Goal: Information Seeking & Learning: Learn about a topic

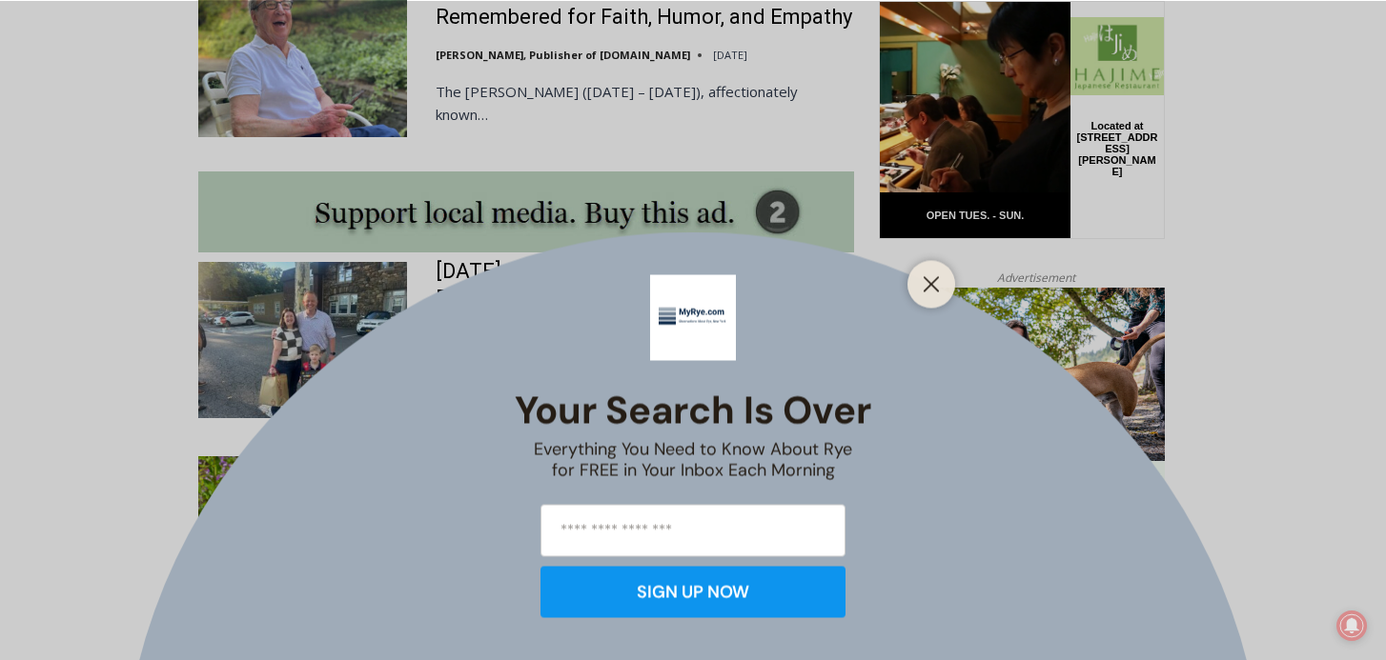
scroll to position [1679, 0]
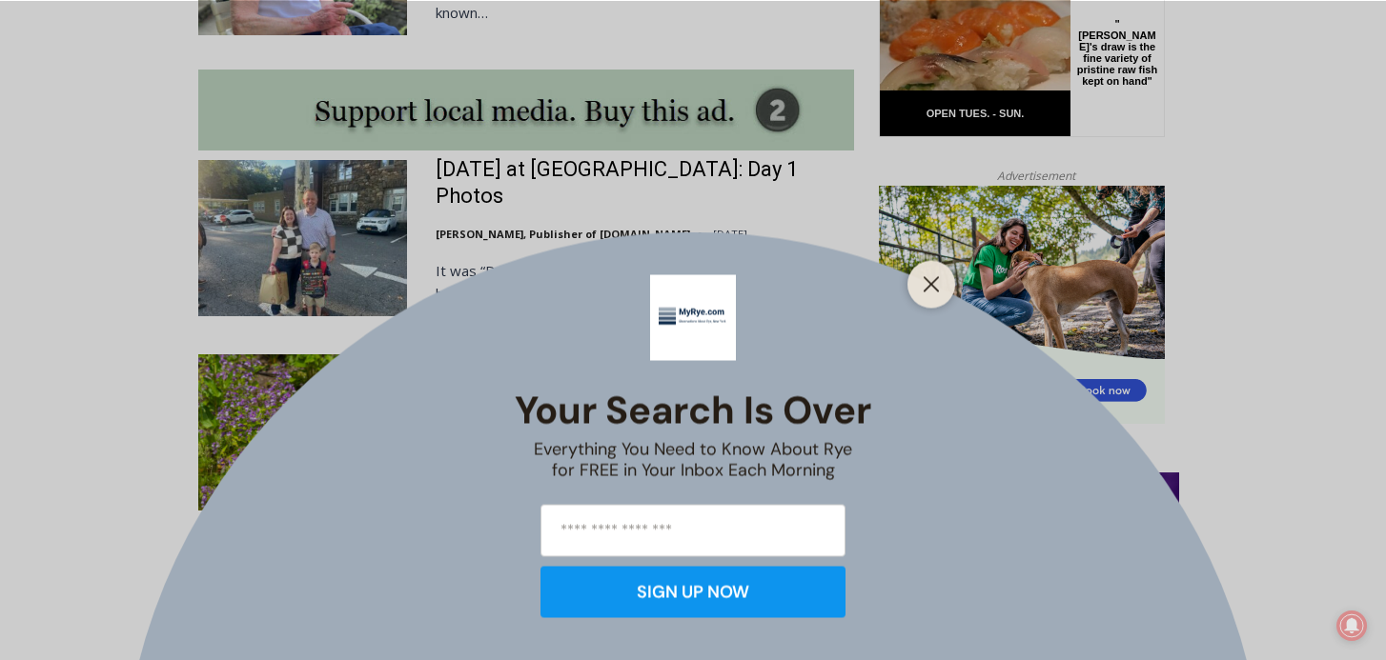
click at [374, 231] on div "Your Search is Over Everything You Need to Know About Rye for FREE in Your Inbo…" at bounding box center [693, 330] width 1386 height 660
click at [499, 172] on div "Your Search is Over Everything You Need to Know About Rye for FREE in Your Inbo…" at bounding box center [693, 330] width 1386 height 660
click at [499, 173] on div "Your Search is Over Everything You Need to Know About Rye for FREE in Your Inbo…" at bounding box center [693, 330] width 1386 height 660
click at [935, 284] on icon "Close" at bounding box center [931, 283] width 17 height 17
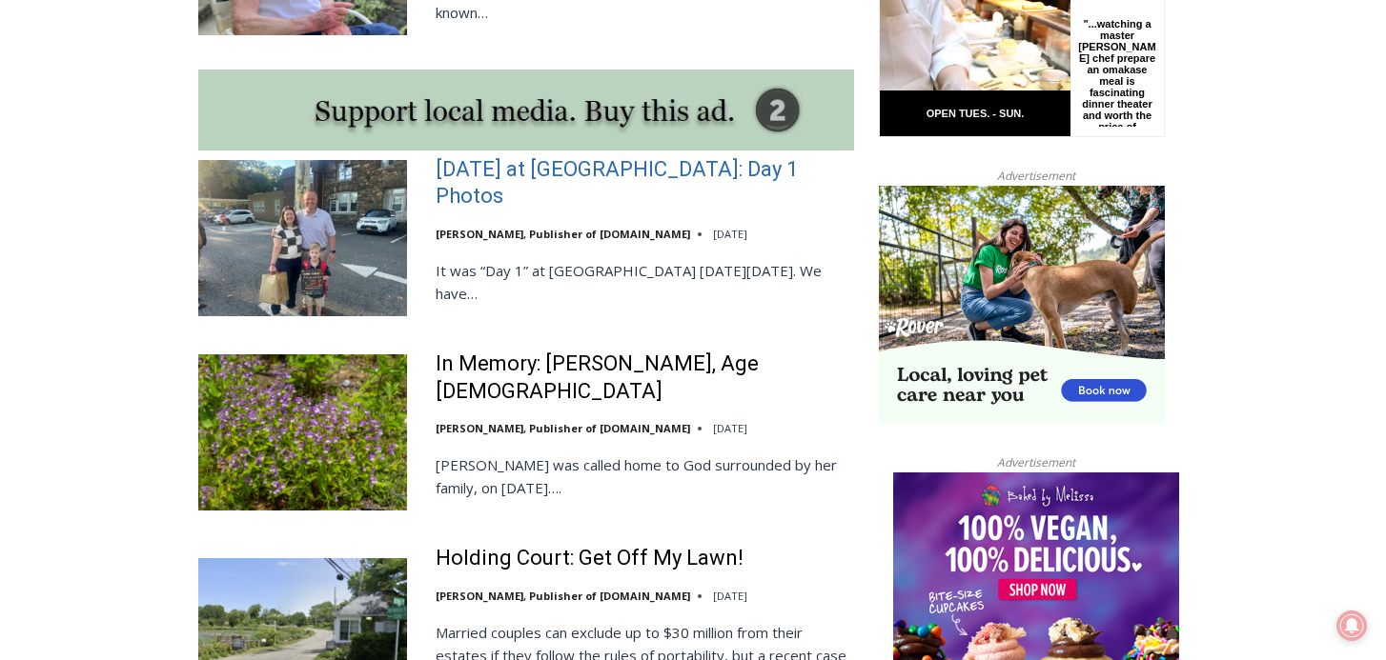
click at [745, 156] on link "[DATE] at [GEOGRAPHIC_DATA]: Day 1 Photos" at bounding box center [645, 183] width 418 height 54
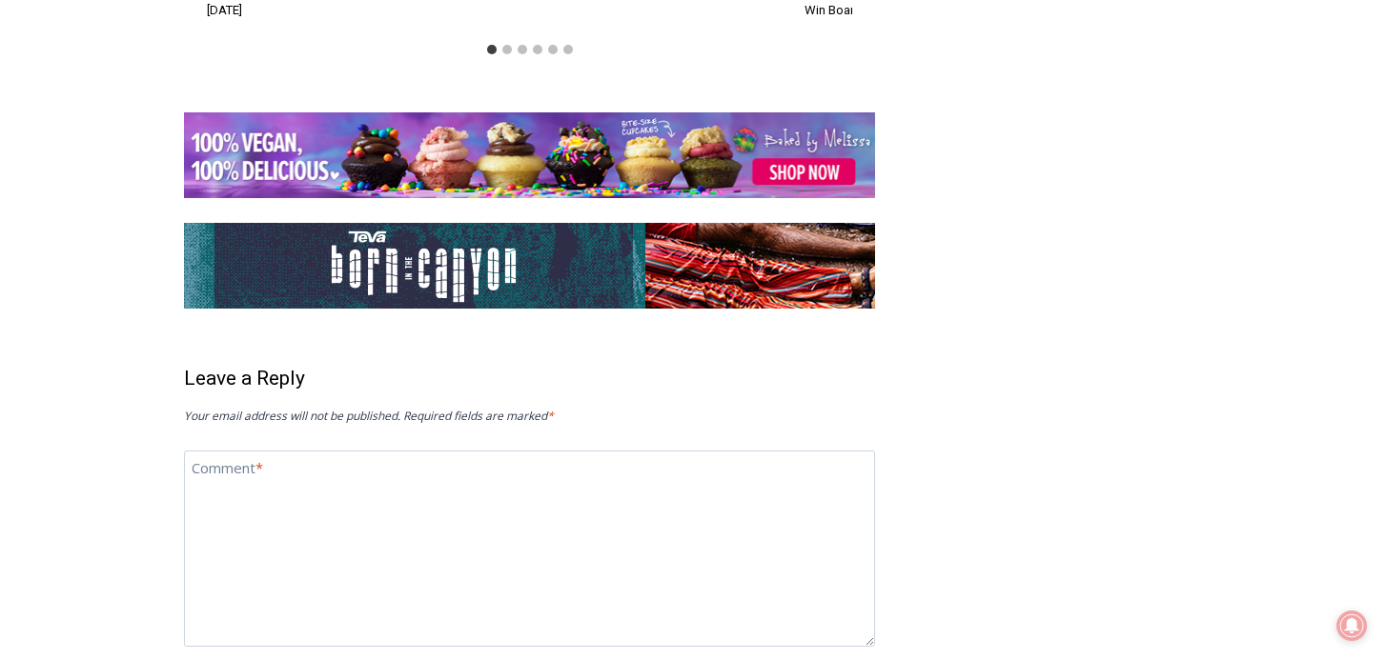
scroll to position [4939, 0]
